Goal: Task Accomplishment & Management: Use online tool/utility

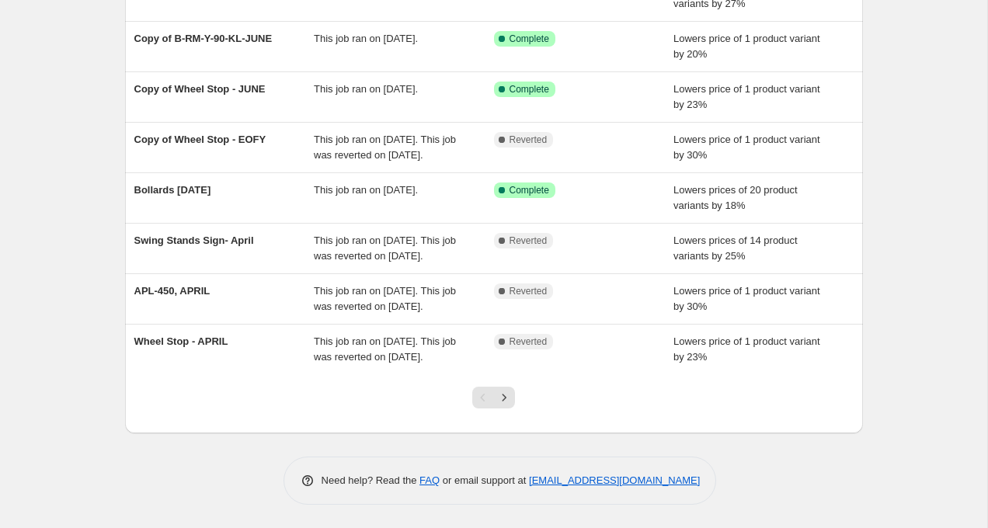
scroll to position [334, 0]
click at [503, 395] on icon "Next" at bounding box center [505, 397] width 4 height 7
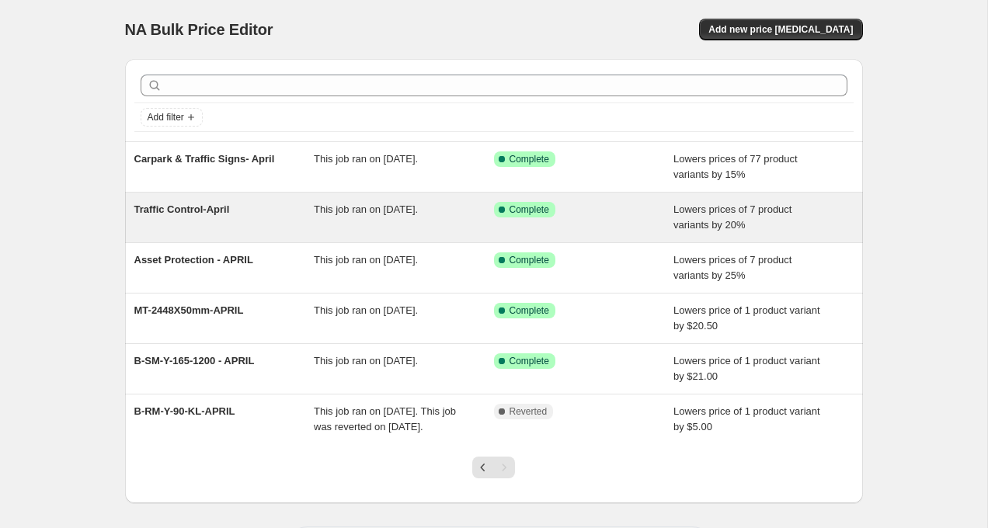
click at [220, 211] on span "Traffic Control-April" at bounding box center [182, 210] width 96 height 12
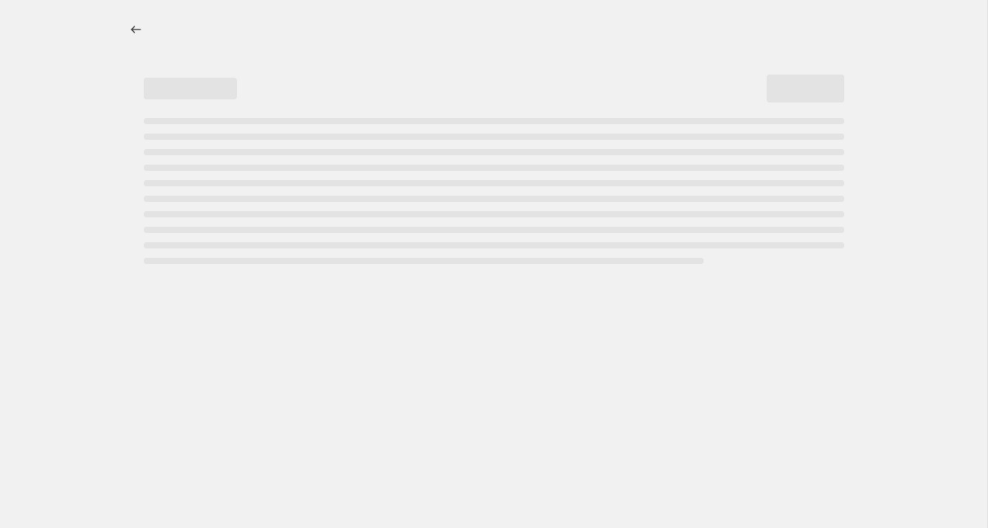
select select "percentage"
select select "collection"
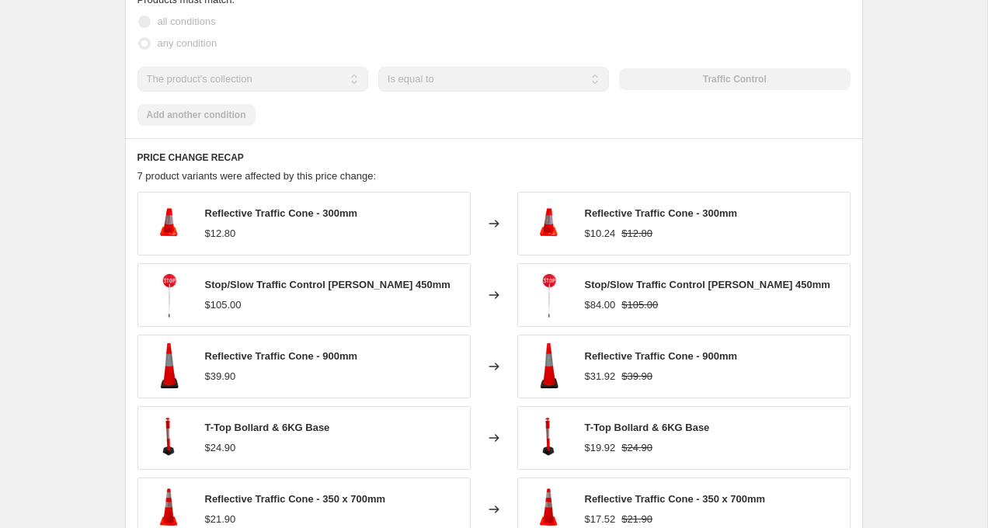
scroll to position [1042, 0]
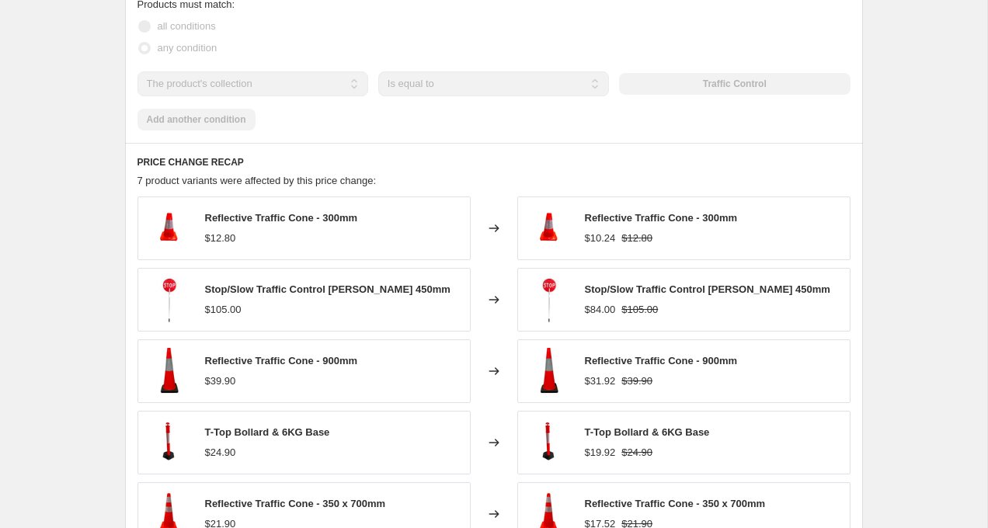
click at [388, 299] on div "Stop/Slow Traffic Control [PERSON_NAME] 450mm $105.00" at bounding box center [327, 300] width 245 height 36
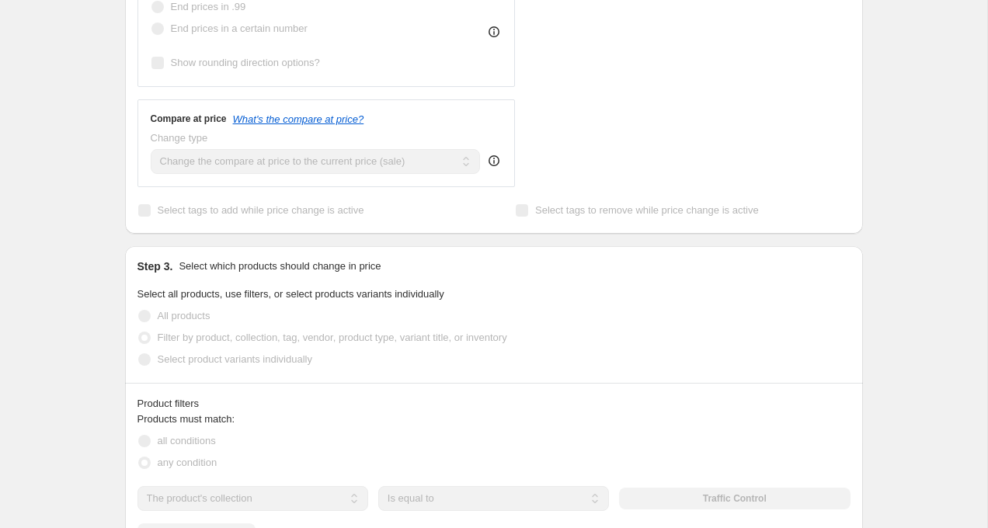
scroll to position [621, 0]
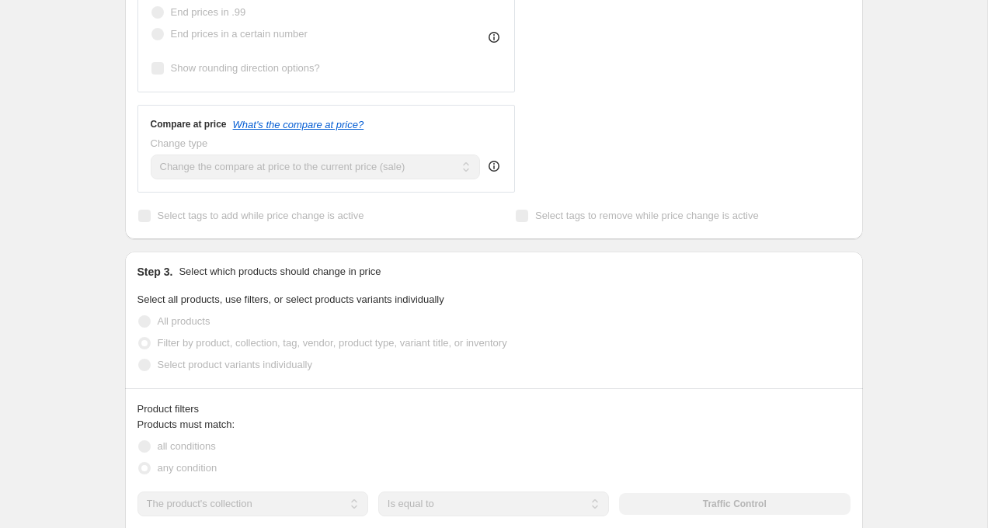
click at [879, 192] on div "Traffic Control-April. This page is ready Traffic Control-April Success Complet…" at bounding box center [493, 299] width 775 height 1841
click at [672, 12] on div "STOREFRONT EXAMPLE Reflective Traffic Cone - 300mm $12.80 Changed to Reflective…" at bounding box center [697, 2] width 307 height 381
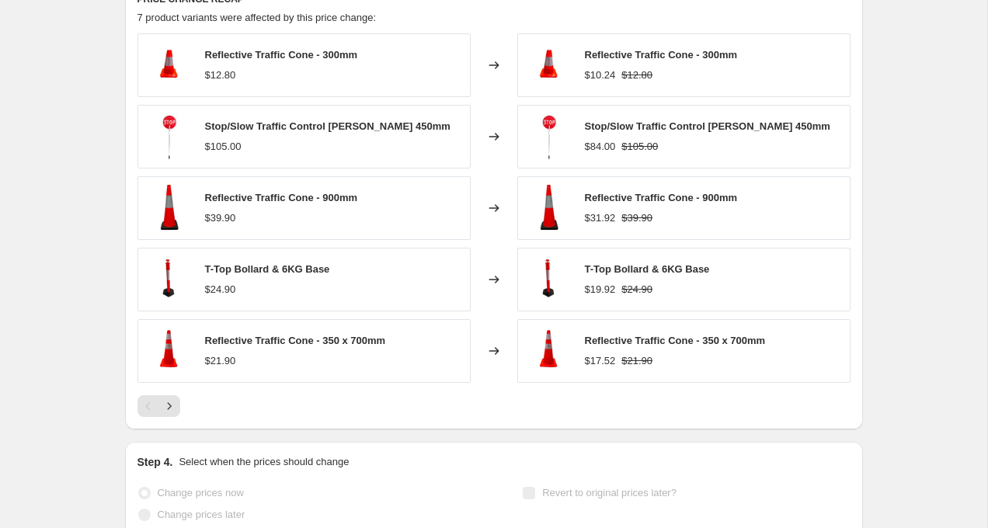
scroll to position [1214, 0]
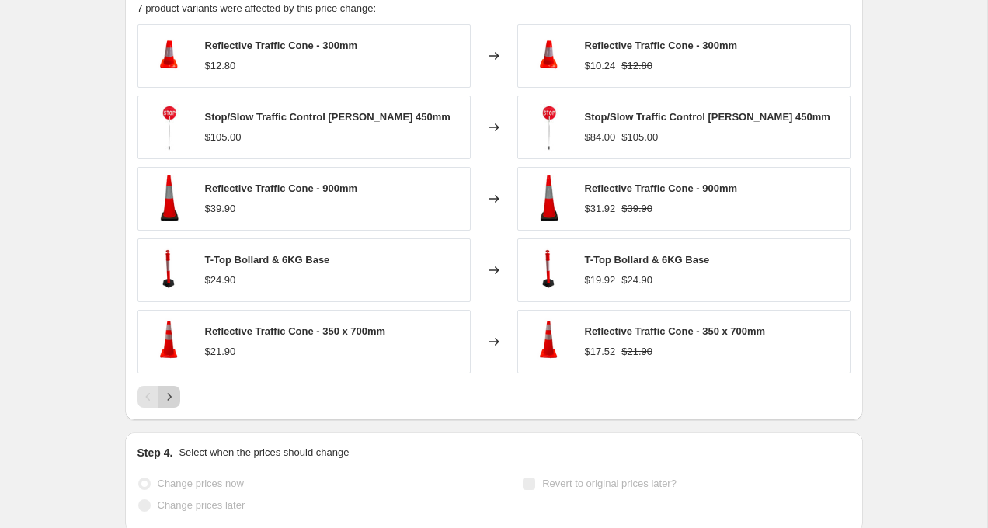
click at [172, 396] on icon "Next" at bounding box center [170, 397] width 16 height 16
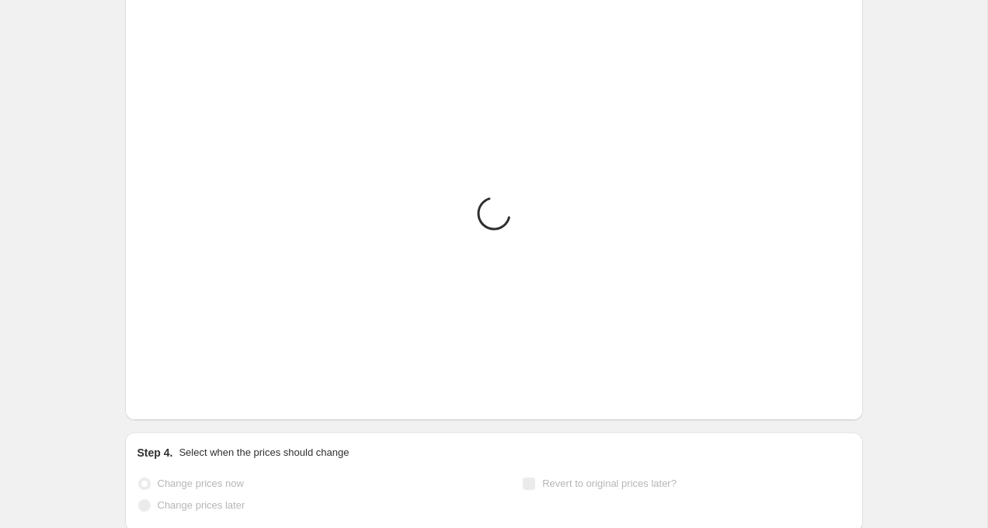
scroll to position [1098, 0]
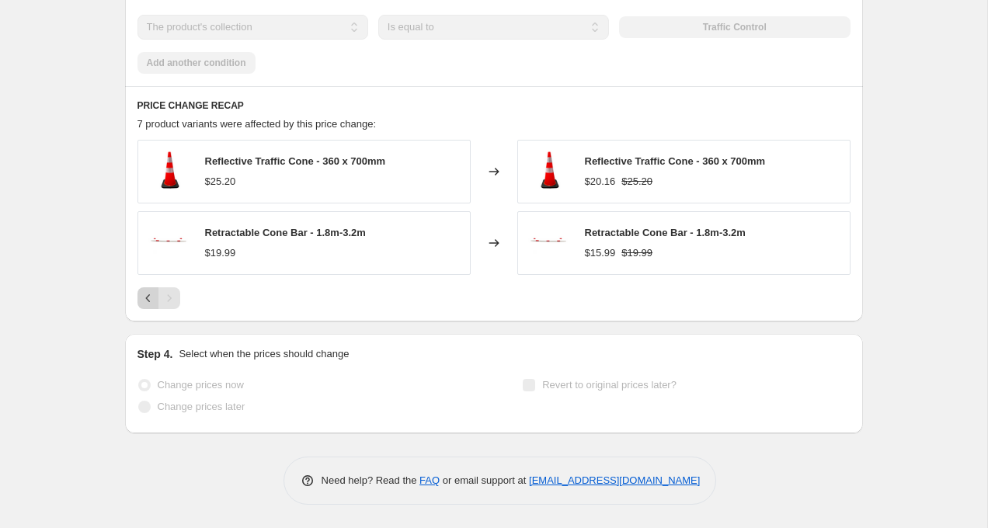
click at [147, 298] on icon "Previous" at bounding box center [149, 299] width 16 height 16
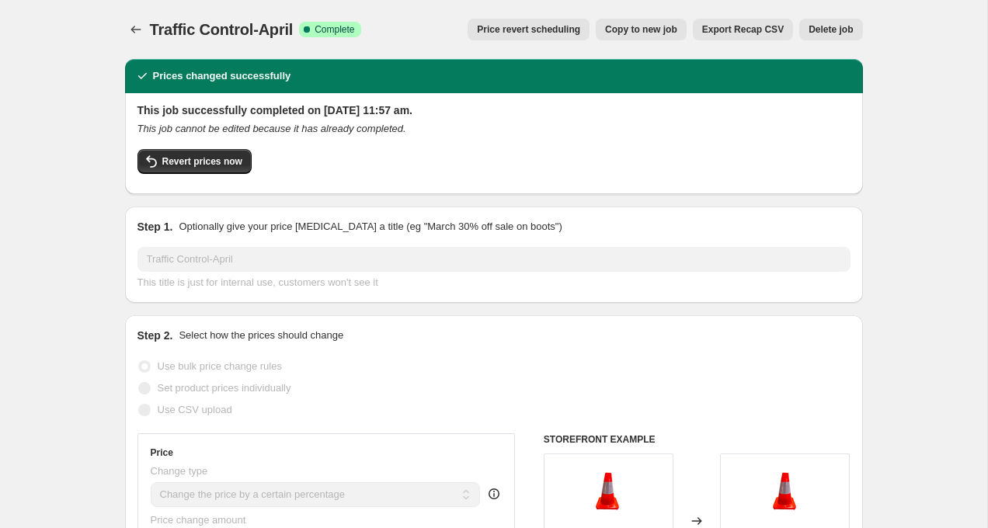
scroll to position [0, 0]
click at [656, 30] on span "Copy to new job" at bounding box center [641, 29] width 72 height 12
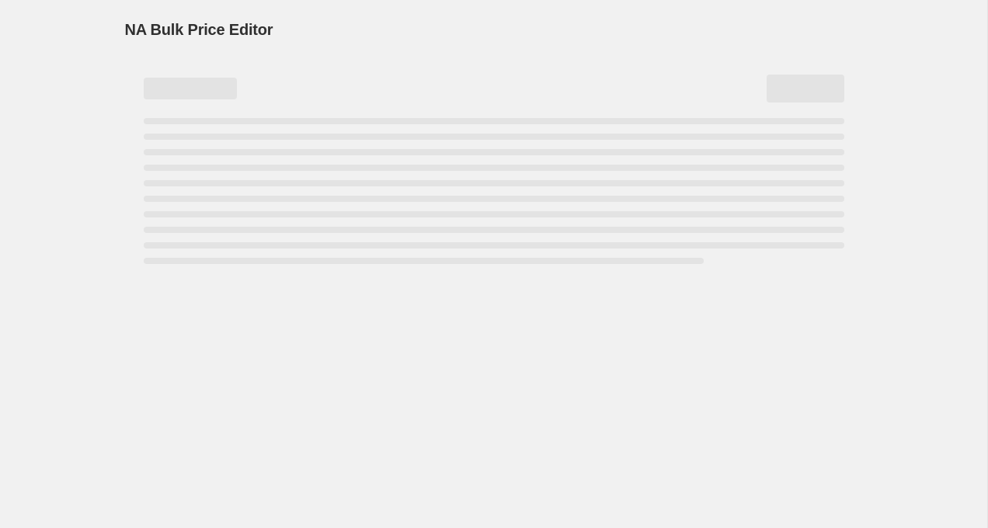
select select "percentage"
select select "collection"
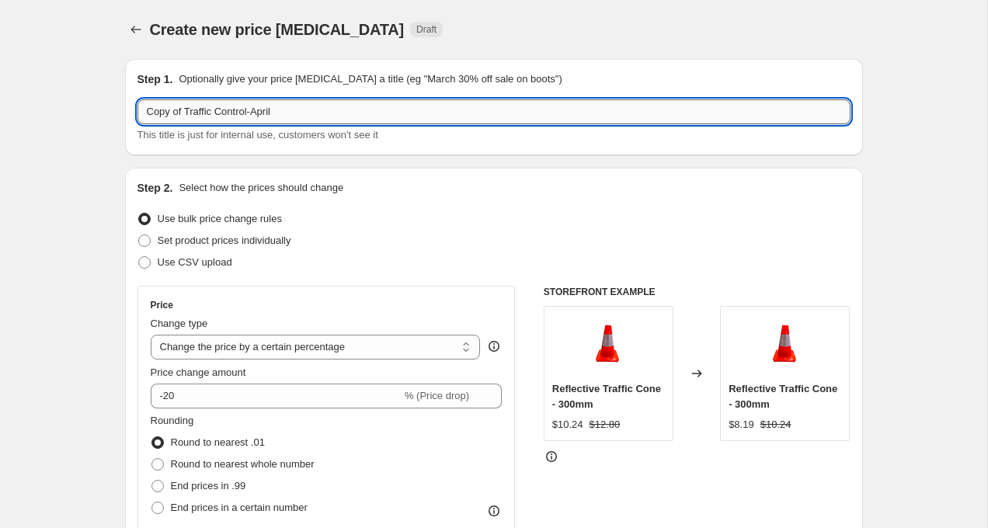
click at [326, 118] on input "Copy of Traffic Control-April" at bounding box center [494, 111] width 713 height 25
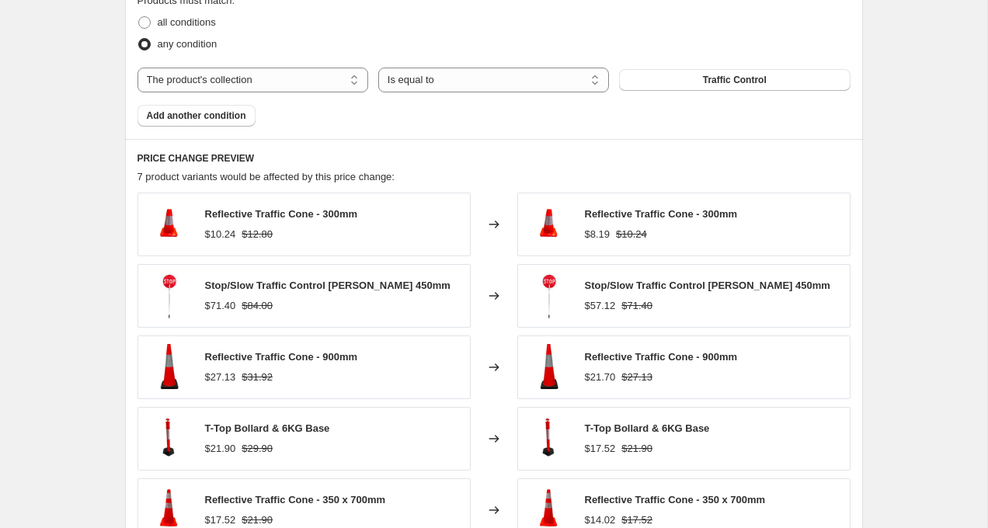
scroll to position [906, 0]
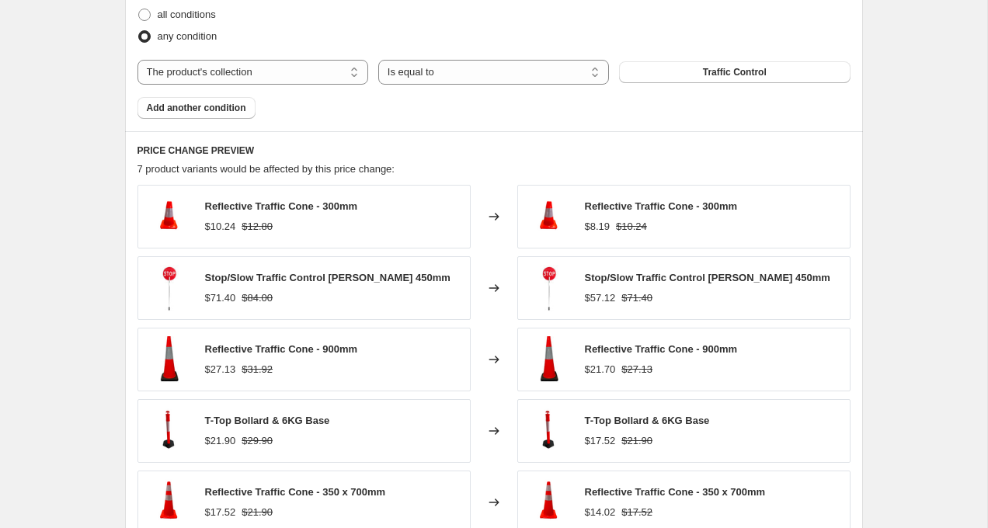
type input "Copy of Traffic Control-August"
click at [497, 287] on icon at bounding box center [494, 288] width 10 height 8
click at [598, 297] on div "$57.12" at bounding box center [600, 299] width 31 height 16
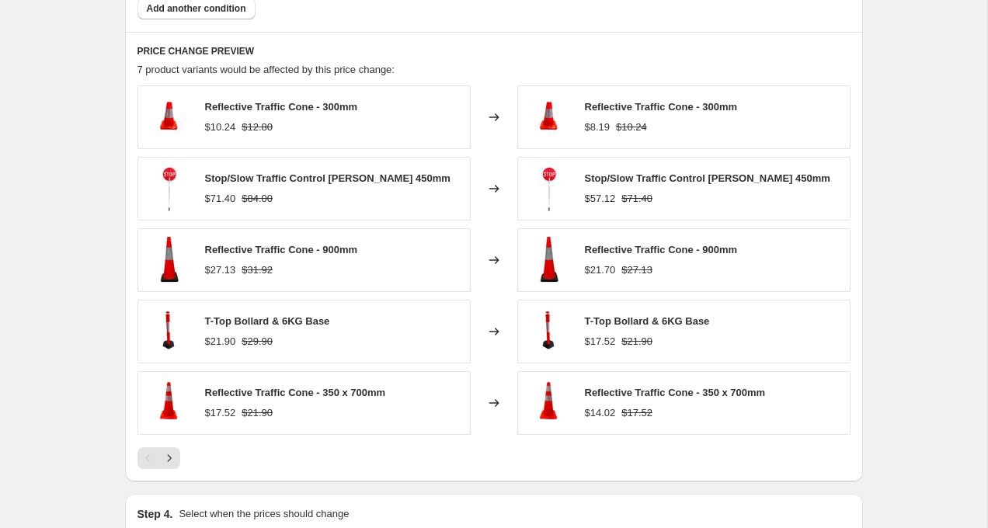
scroll to position [996, 0]
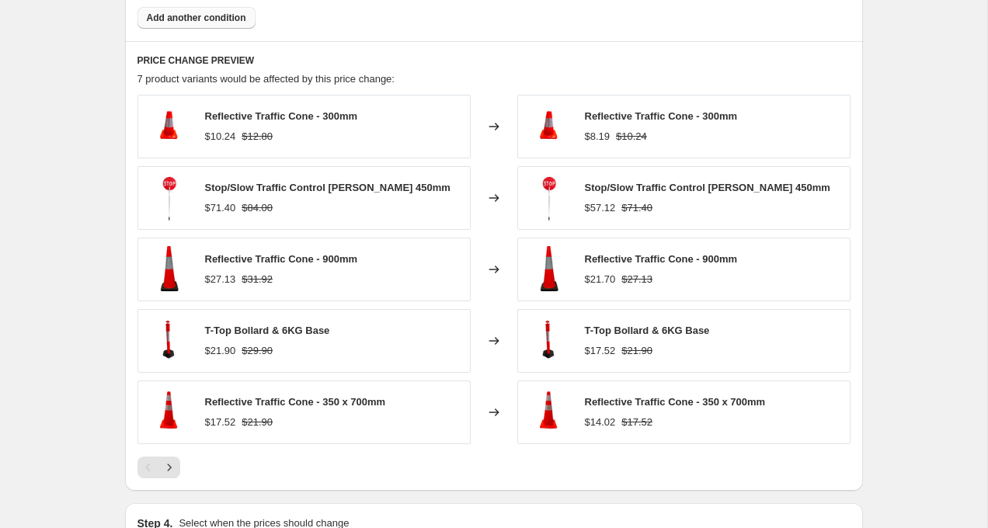
click at [232, 25] on button "Add another condition" at bounding box center [197, 18] width 118 height 22
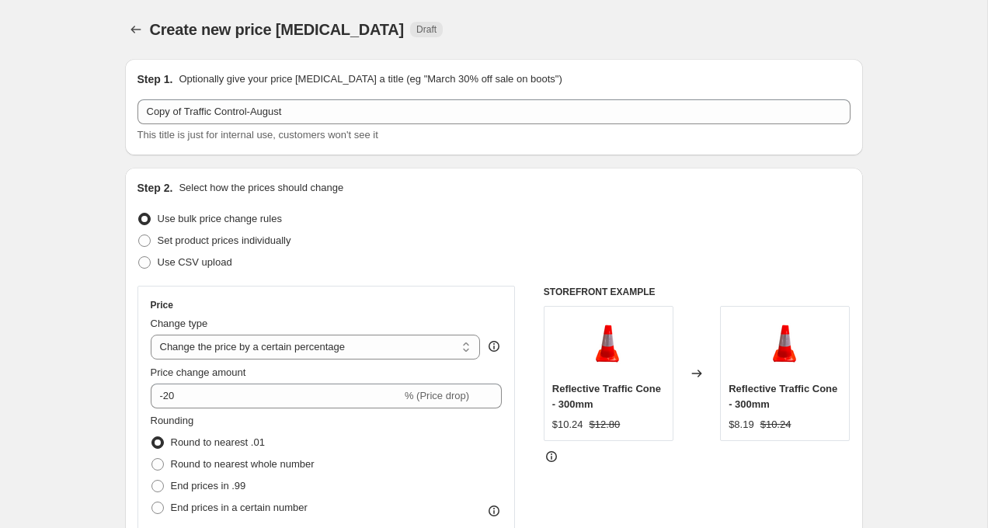
scroll to position [0, 0]
click at [138, 30] on icon "Price change jobs" at bounding box center [136, 30] width 16 height 16
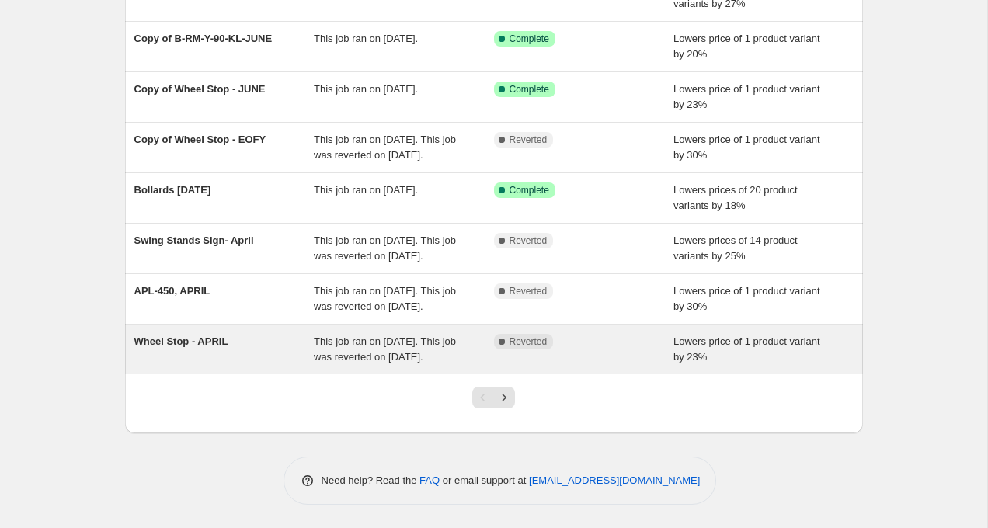
scroll to position [334, 0]
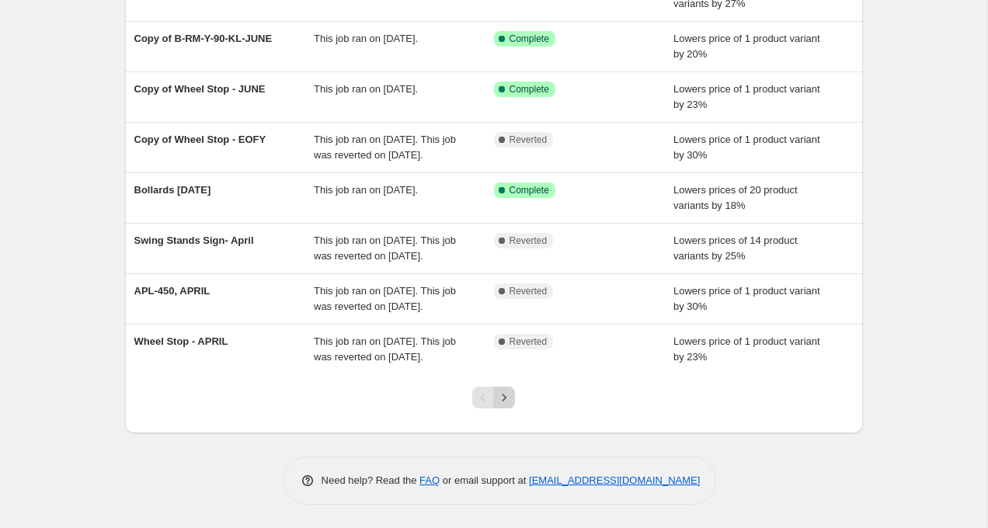
click at [505, 395] on icon "Next" at bounding box center [504, 398] width 16 height 16
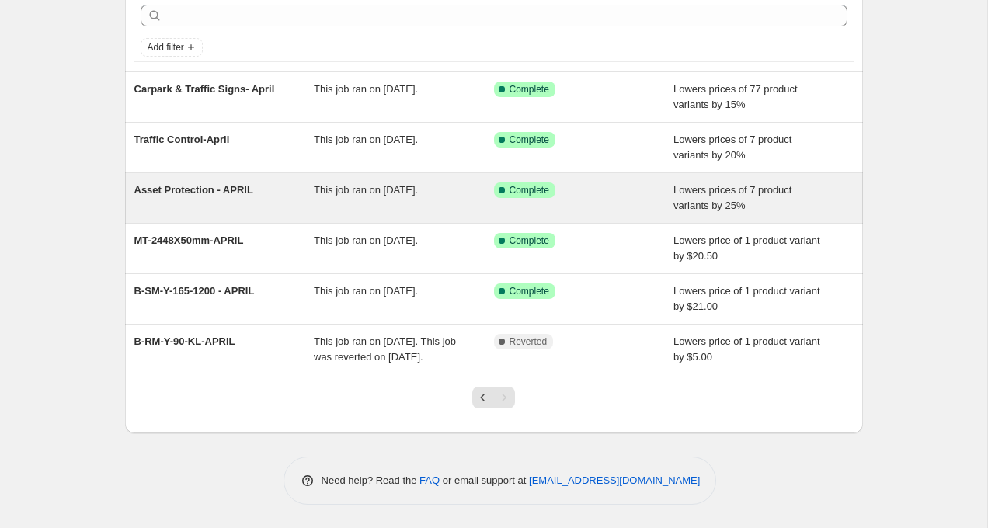
scroll to position [82, 0]
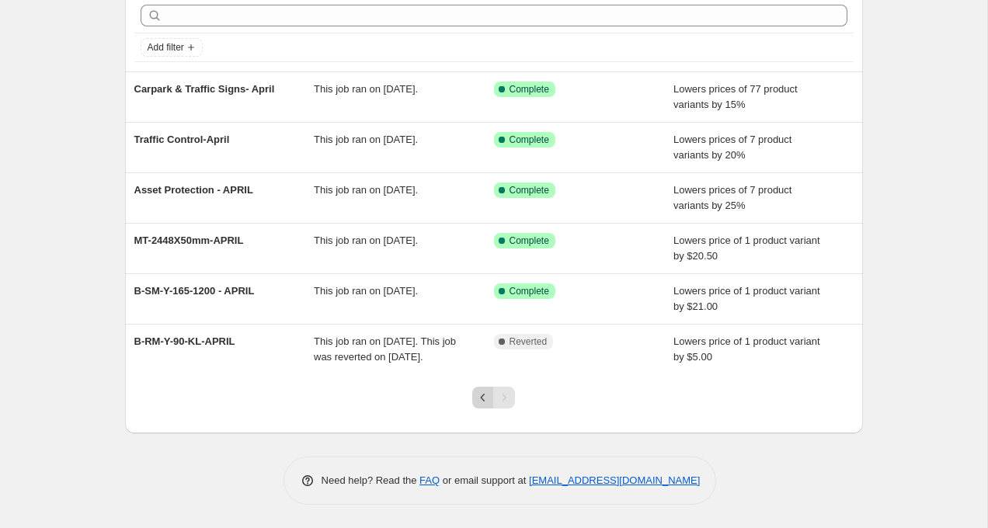
click at [478, 401] on icon "Previous" at bounding box center [483, 398] width 16 height 16
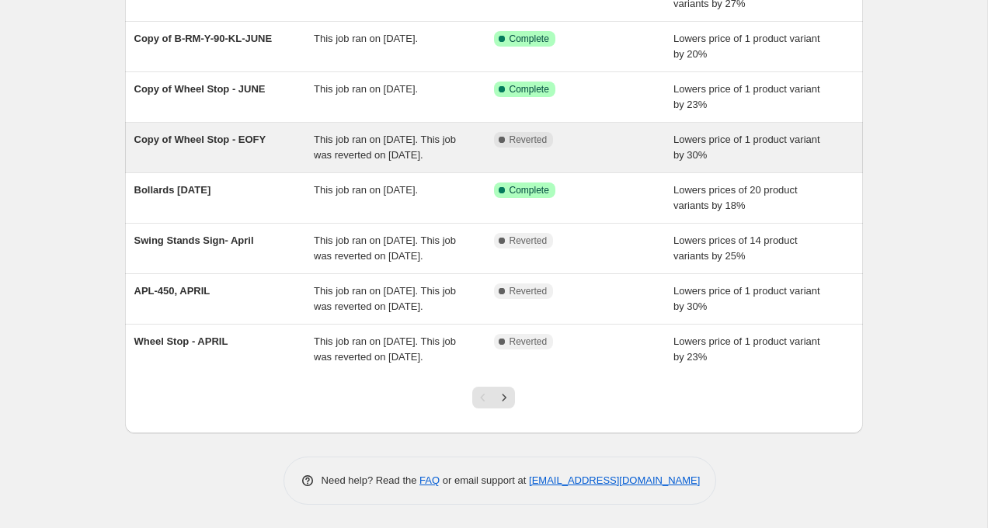
scroll to position [298, 0]
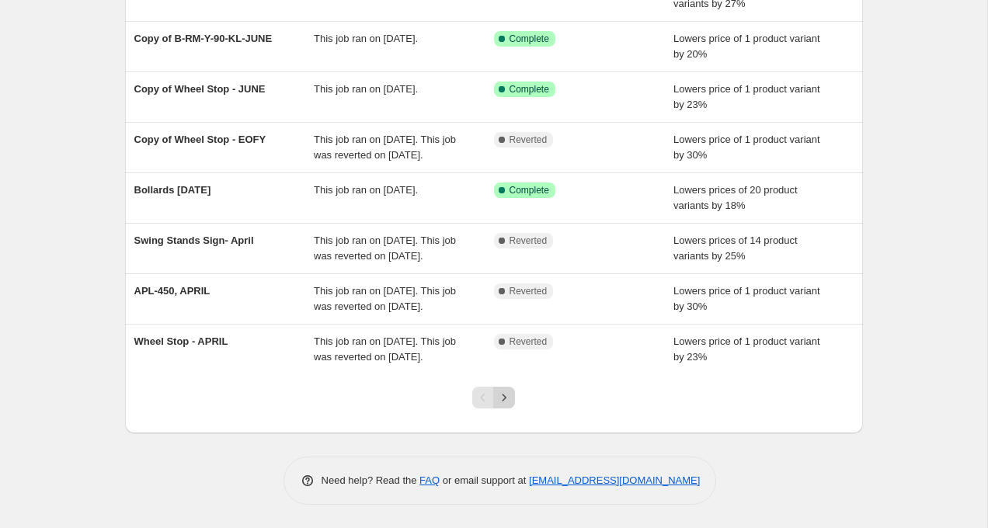
click at [507, 406] on icon "Next" at bounding box center [504, 398] width 16 height 16
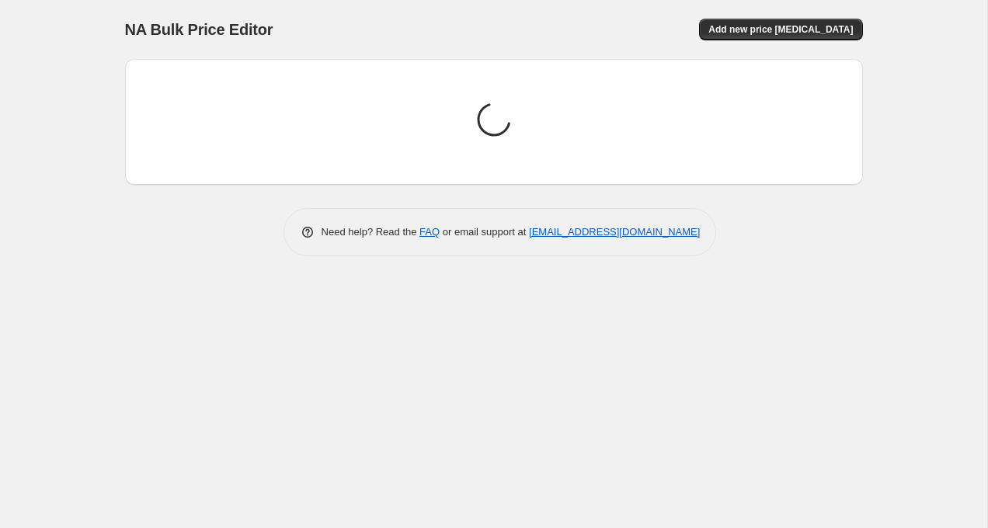
scroll to position [0, 0]
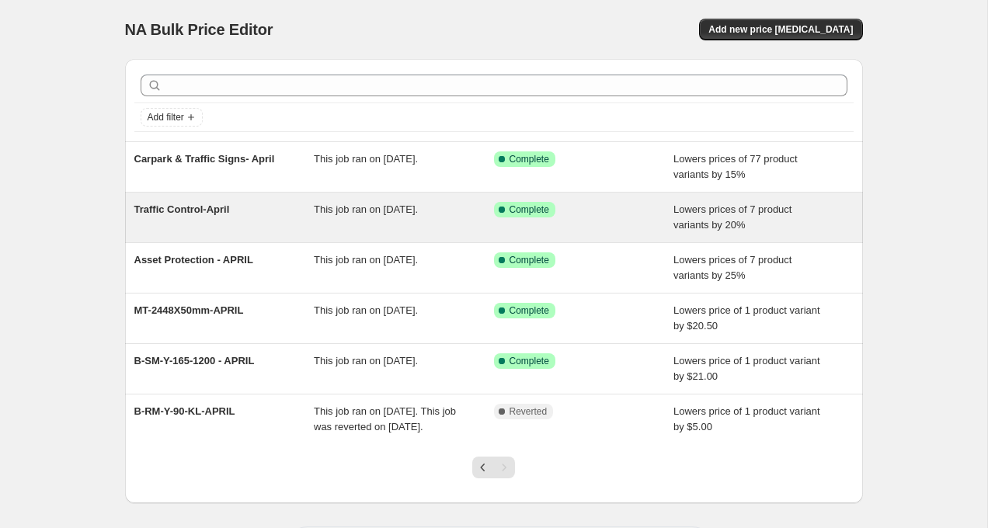
click at [221, 214] on span "Traffic Control-April" at bounding box center [182, 210] width 96 height 12
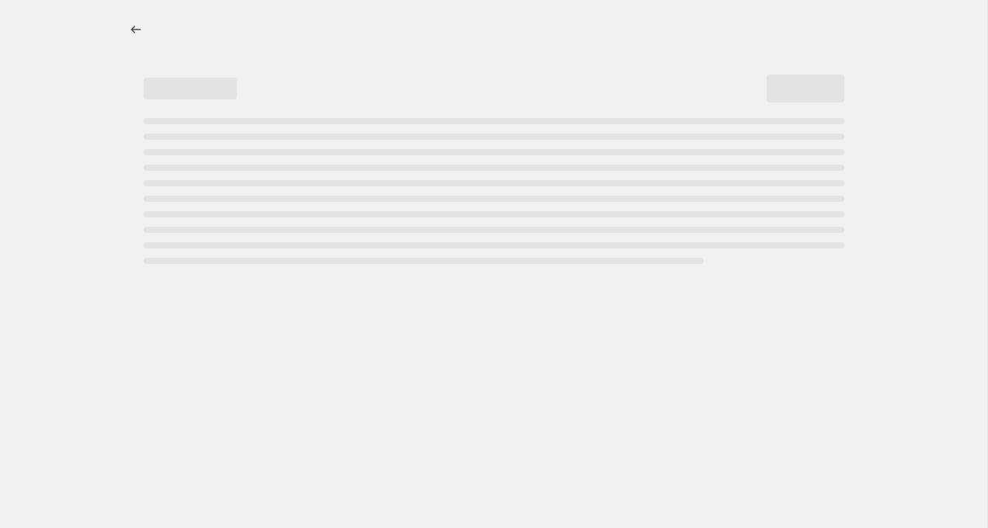
select select "percentage"
select select "collection"
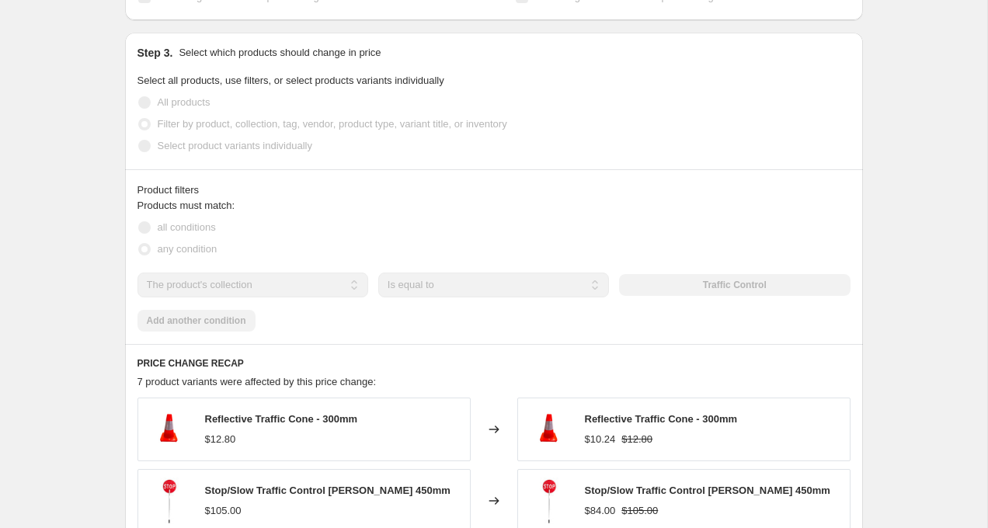
scroll to position [867, 0]
